Goal: Information Seeking & Learning: Learn about a topic

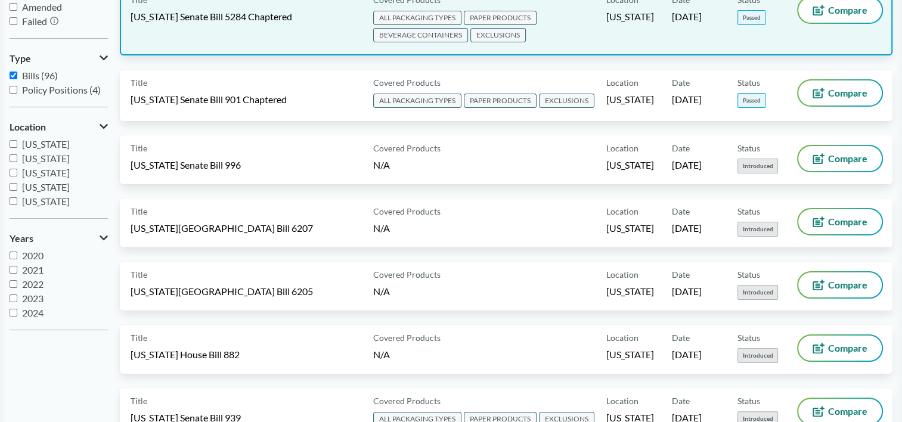
scroll to position [60, 0]
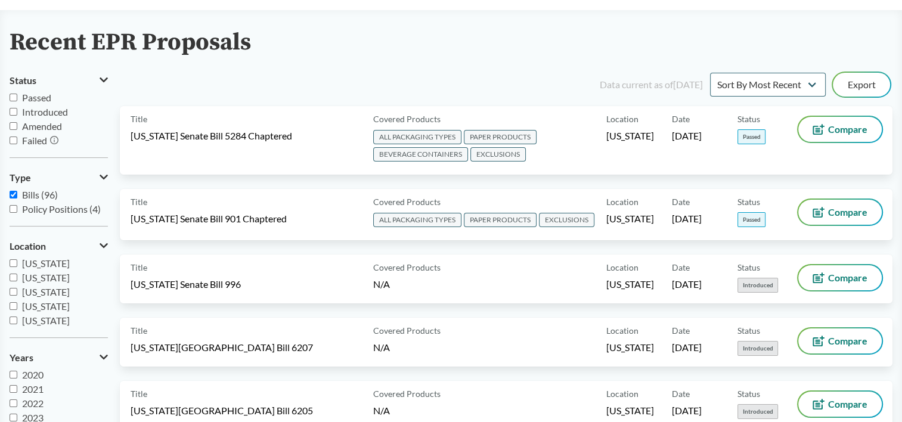
click at [338, 47] on div "Recent EPR Proposals" at bounding box center [451, 42] width 883 height 27
drag, startPoint x: 206, startPoint y: 48, endPoint x: 227, endPoint y: 44, distance: 22.0
click at [227, 44] on h2 "Recent EPR Proposals" at bounding box center [131, 42] width 242 height 27
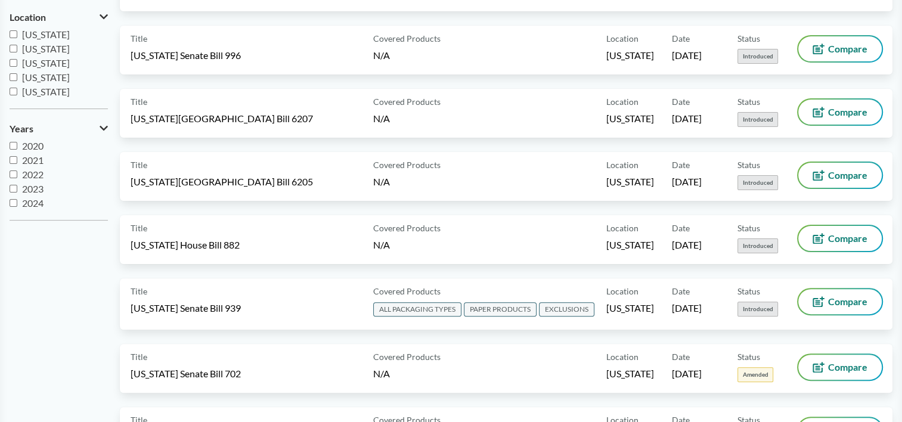
scroll to position [0, 0]
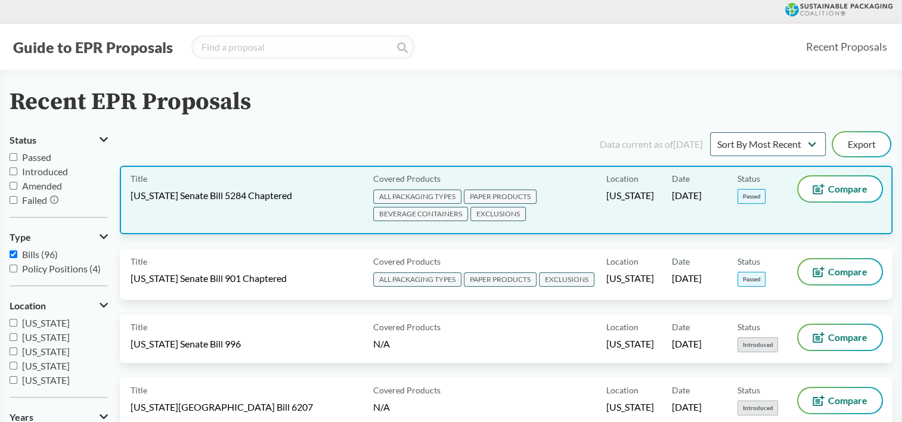
click at [570, 208] on span "ALL PACKAGING TYPES PAPER PRODUCTS BEVERAGE CONTAINERS EXCLUSIONS" at bounding box center [487, 206] width 228 height 35
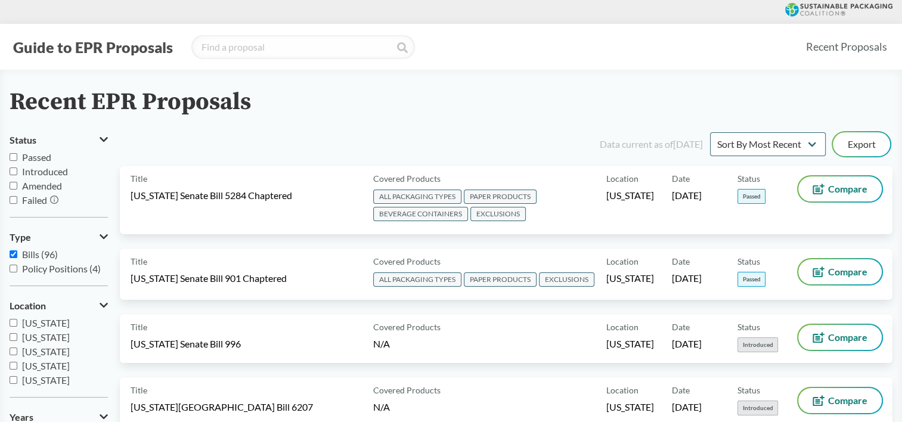
click at [462, 110] on div "Recent EPR Proposals" at bounding box center [451, 102] width 883 height 27
